Goal: Transaction & Acquisition: Purchase product/service

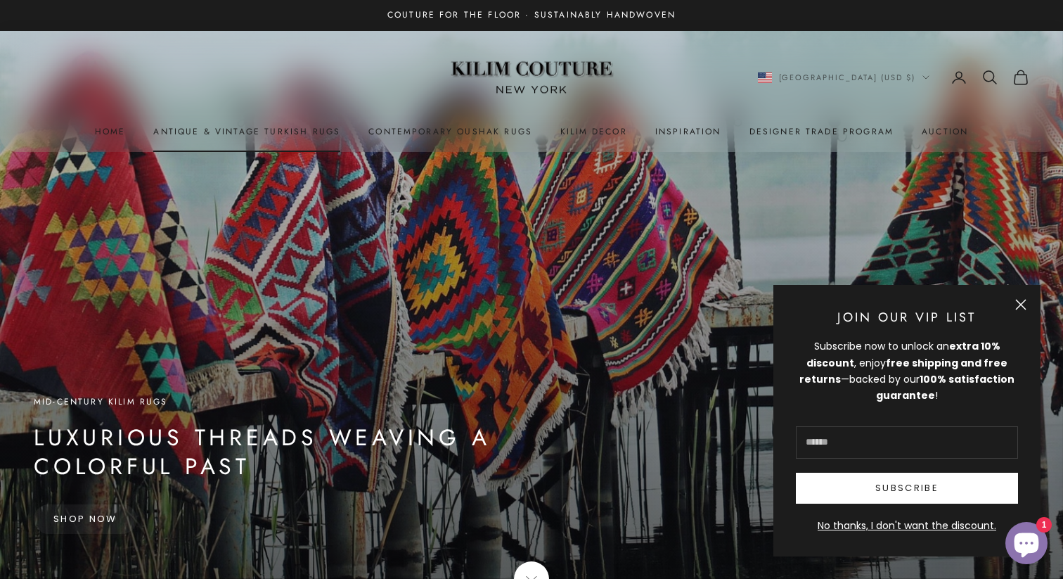
click at [270, 131] on link "Antique & Vintage Turkish Rugs" at bounding box center [246, 131] width 187 height 14
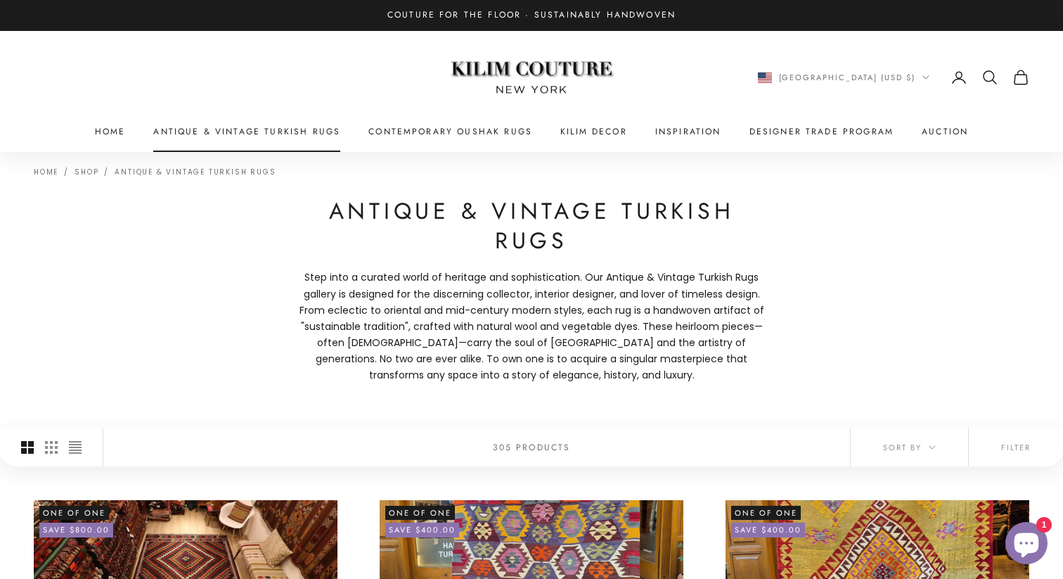
scroll to position [1, 0]
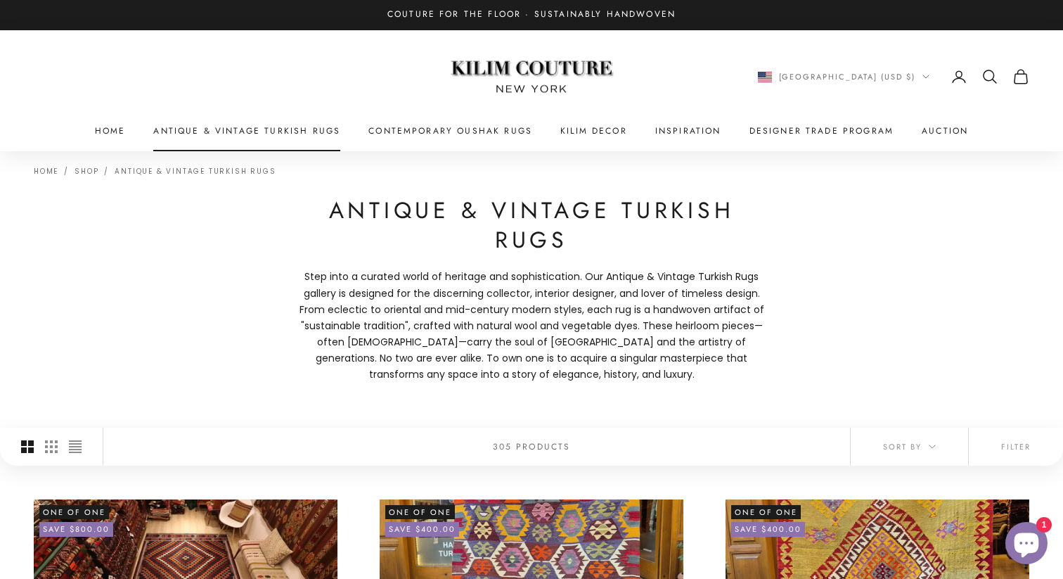
click at [276, 127] on link "Antique & Vintage Turkish Rugs" at bounding box center [246, 131] width 187 height 14
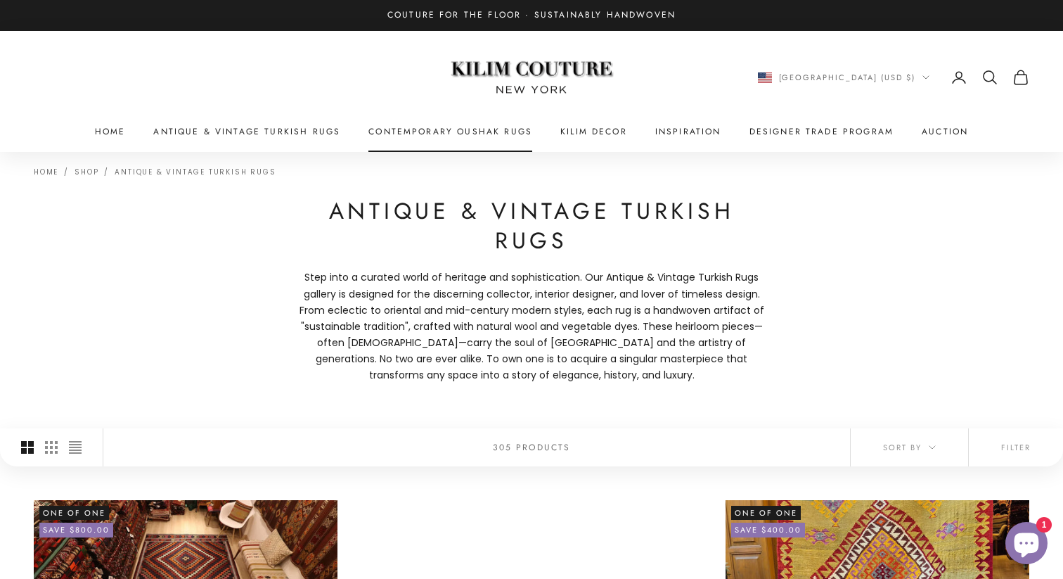
click at [410, 128] on link "Contemporary Oushak Rugs" at bounding box center [450, 131] width 164 height 14
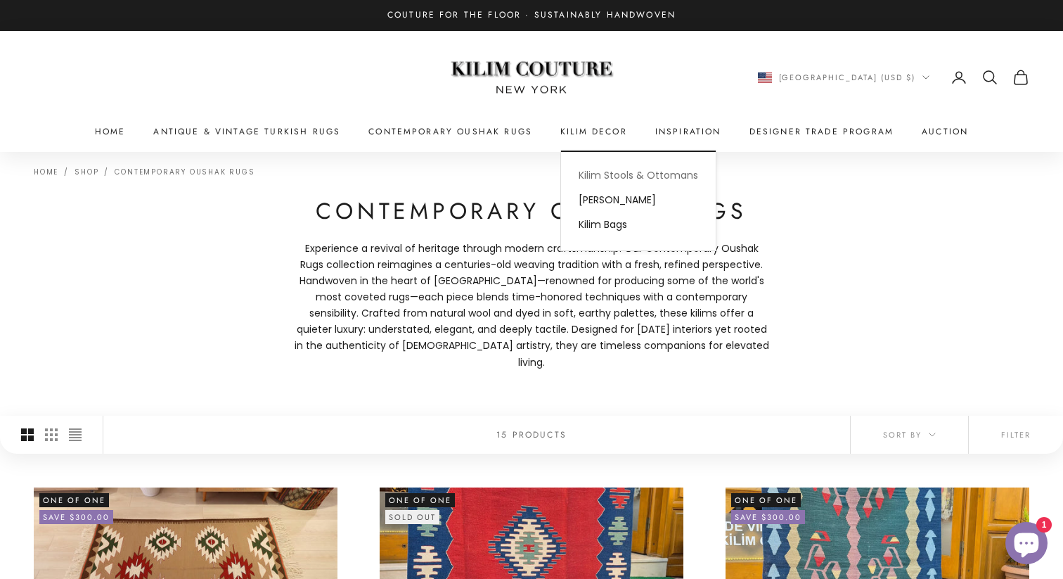
click at [589, 169] on link "Kilim Stools & Ottomans" at bounding box center [638, 175] width 155 height 25
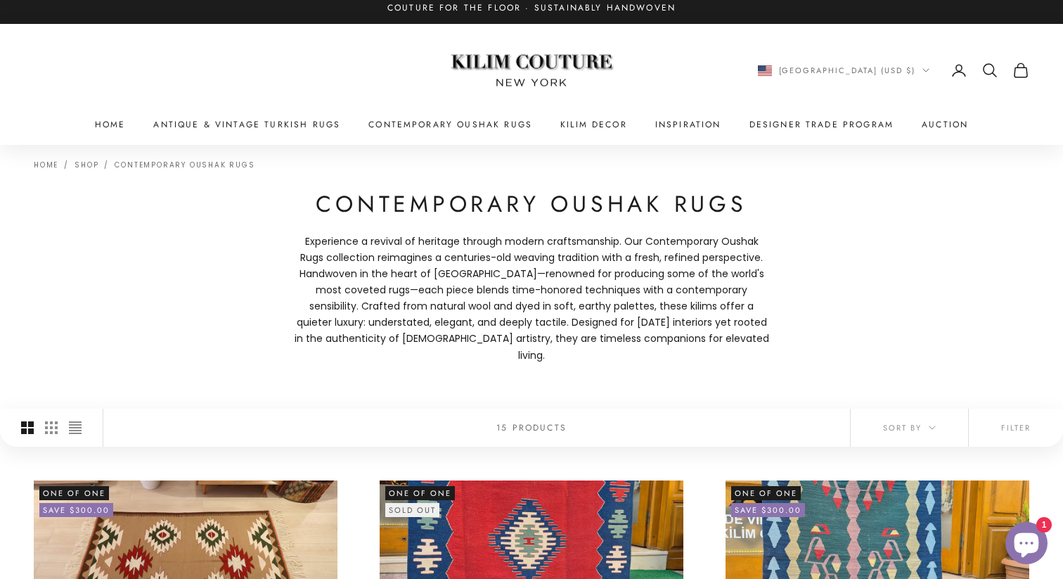
scroll to position [44, 0]
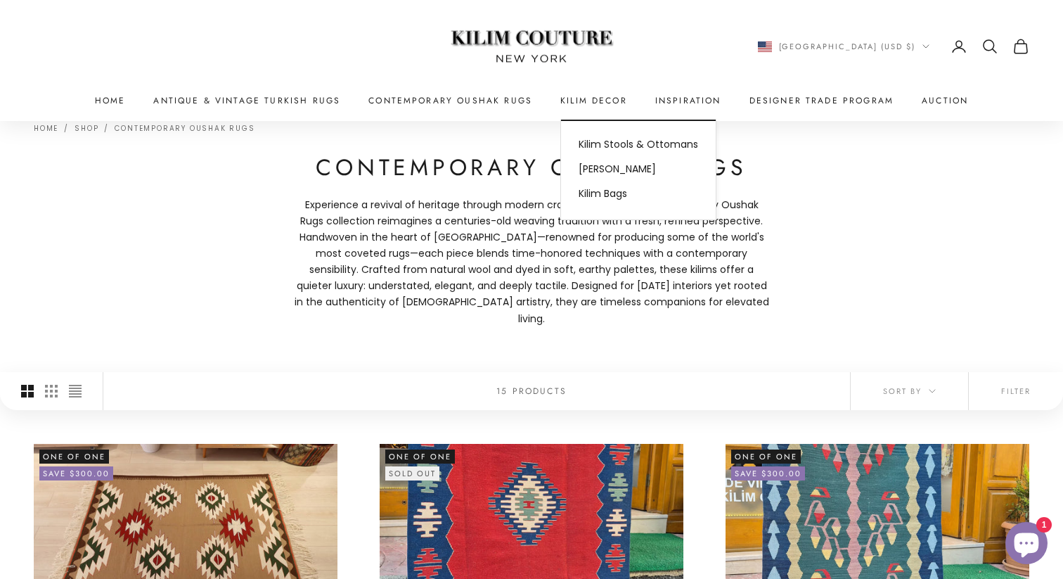
click at [586, 98] on summary "Kilim Decor" at bounding box center [593, 101] width 67 height 14
click at [607, 141] on link "Kilim Stools & Ottomans" at bounding box center [638, 144] width 155 height 25
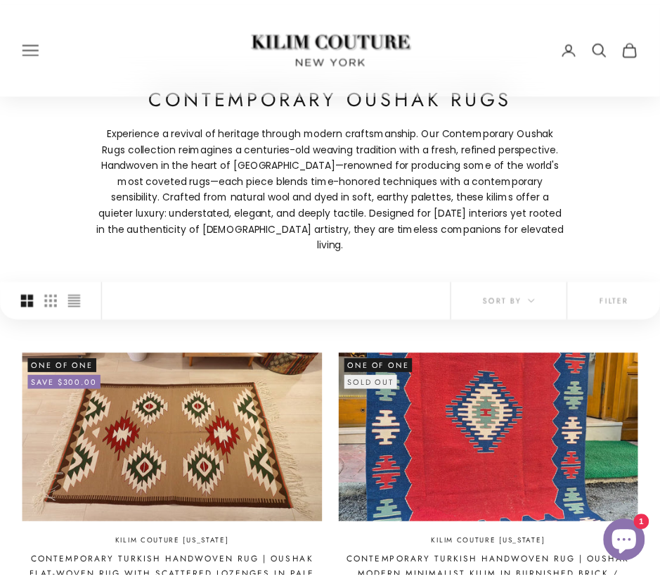
scroll to position [64, 0]
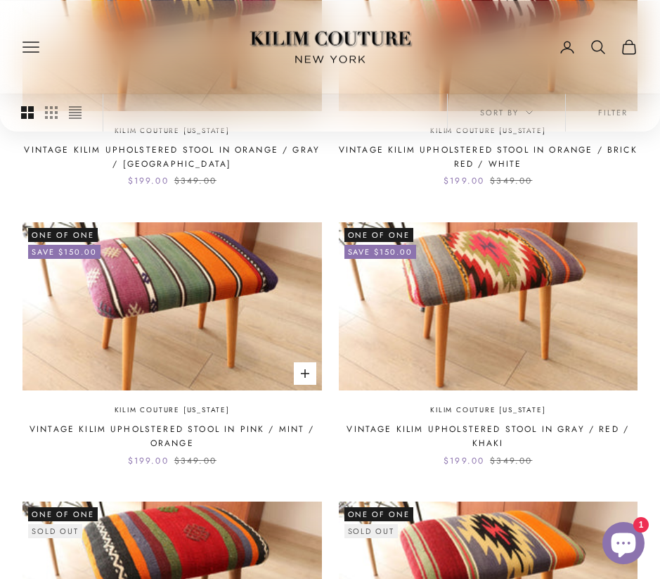
scroll to position [443, 0]
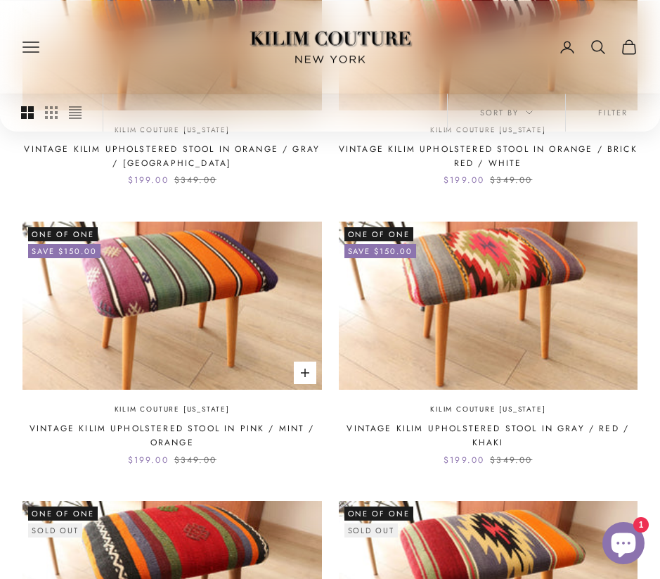
click at [183, 312] on img at bounding box center [172, 305] width 300 height 169
